Goal: Browse casually

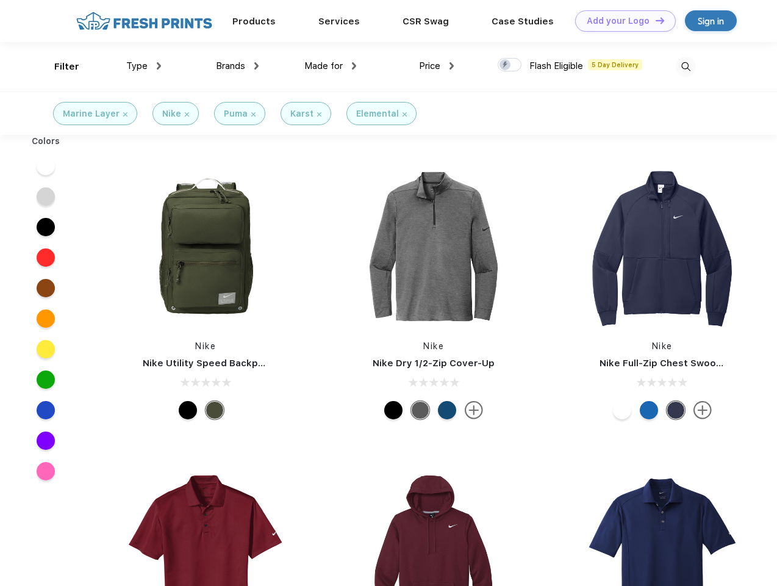
click at [621, 21] on link "Add your Logo Design Tool" at bounding box center [625, 20] width 101 height 21
click at [0, 0] on div "Design Tool" at bounding box center [0, 0] width 0 height 0
click at [655, 20] on link "Add your Logo Design Tool" at bounding box center [625, 20] width 101 height 21
click at [59, 66] on div "Filter" at bounding box center [66, 67] width 25 height 14
click at [144, 66] on span "Type" at bounding box center [136, 65] width 21 height 11
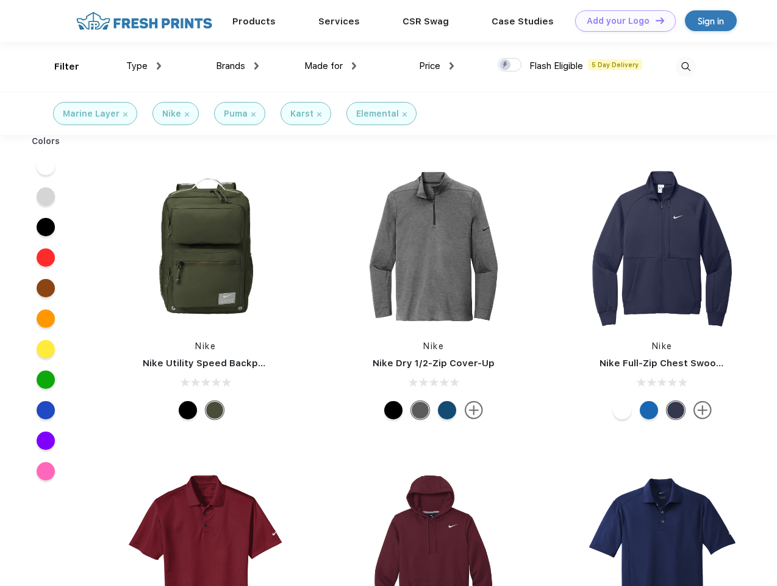
click at [237, 66] on span "Brands" at bounding box center [230, 65] width 29 height 11
click at [331, 66] on span "Made for" at bounding box center [323, 65] width 38 height 11
click at [437, 66] on span "Price" at bounding box center [429, 65] width 21 height 11
click at [510, 65] on div at bounding box center [510, 64] width 24 height 13
click at [506, 65] on input "checkbox" at bounding box center [502, 61] width 8 height 8
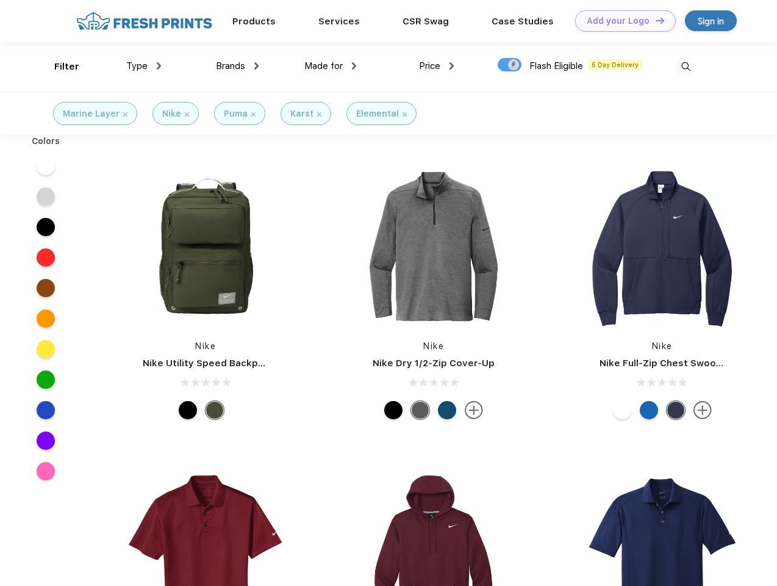
click at [686, 66] on img at bounding box center [686, 67] width 20 height 20
